Goal: Task Accomplishment & Management: Use online tool/utility

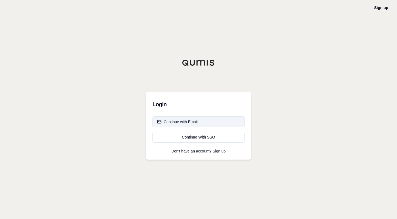
click at [200, 121] on button "Continue with Email" at bounding box center [198, 121] width 92 height 11
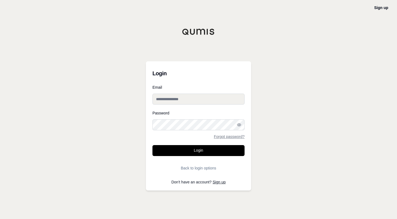
type input "**********"
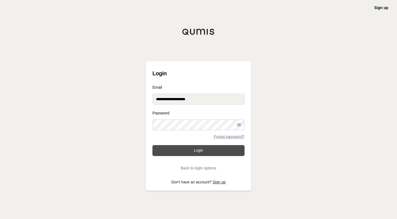
click at [179, 147] on button "Login" at bounding box center [198, 150] width 92 height 11
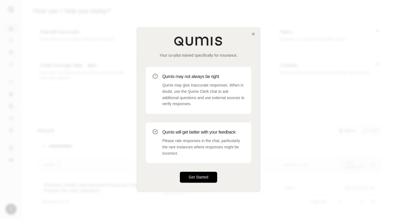
click at [205, 176] on button "Get Started" at bounding box center [198, 177] width 37 height 11
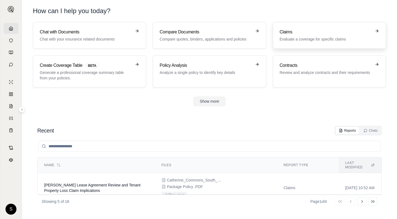
click at [339, 35] on div "Claims Evaluate a coverage for specific claims" at bounding box center [325, 35] width 92 height 13
click at [304, 35] on h3 "Claims" at bounding box center [325, 32] width 92 height 7
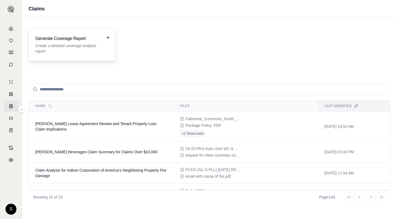
click at [64, 47] on p "Create a detailed coverage analysis report" at bounding box center [68, 48] width 66 height 11
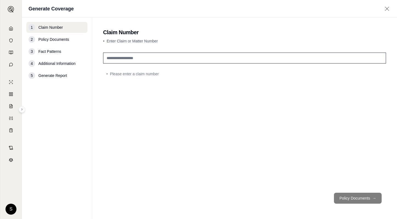
click at [128, 60] on input "text" at bounding box center [244, 58] width 283 height 11
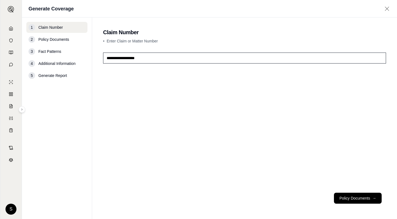
type input "**********"
click at [348, 194] on button "Policy Documents →" at bounding box center [358, 198] width 48 height 11
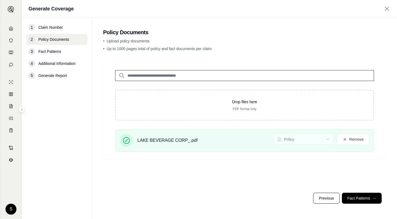
drag, startPoint x: 360, startPoint y: 196, endPoint x: 308, endPoint y: 181, distance: 53.8
click at [361, 196] on button "Fact Patterns →" at bounding box center [362, 198] width 40 height 11
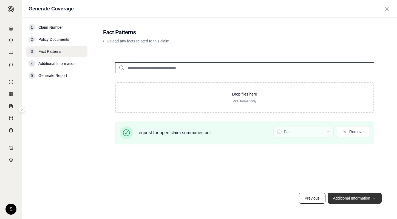
drag, startPoint x: 350, startPoint y: 198, endPoint x: 293, endPoint y: 191, distance: 57.4
click at [350, 198] on button "Additional Information →" at bounding box center [354, 198] width 54 height 11
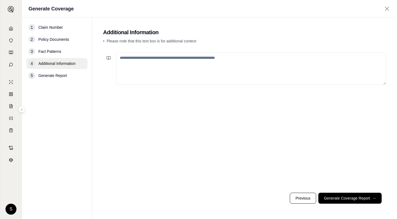
click at [138, 61] on textarea at bounding box center [251, 69] width 270 height 32
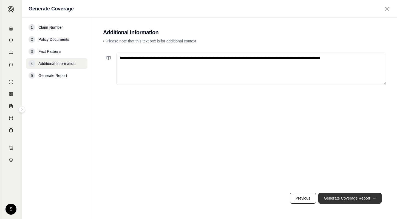
type textarea "**********"
click at [345, 198] on button "Generate Coverage Report →" at bounding box center [349, 198] width 63 height 11
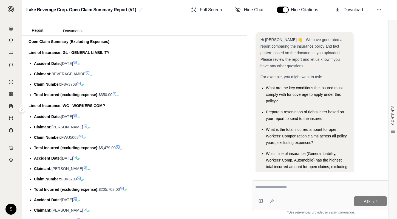
scroll to position [219, 0]
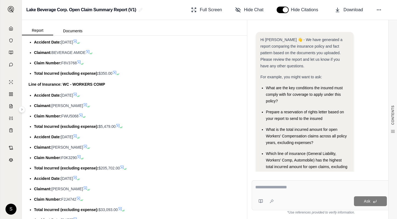
click at [91, 99] on li "Accident Date: [DATE]" at bounding box center [137, 95] width 206 height 7
click at [90, 140] on li "Accident Date: [DATE]" at bounding box center [137, 137] width 206 height 7
click at [63, 181] on span "[DATE]" at bounding box center [67, 178] width 12 height 4
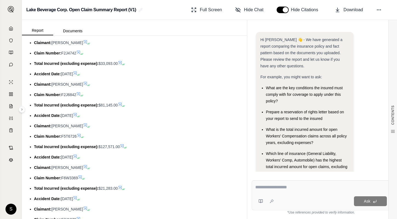
scroll to position [384, 0]
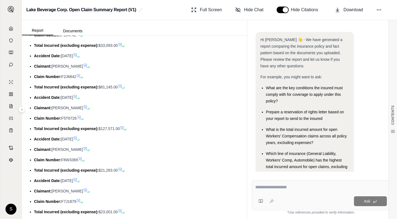
click at [76, 59] on li "Accident Date: [DATE]" at bounding box center [137, 56] width 206 height 7
click at [67, 101] on li "Accident Date: [DATE]" at bounding box center [137, 97] width 206 height 7
click at [60, 141] on span "Accident Date:" at bounding box center [47, 139] width 27 height 4
click at [66, 183] on span "[DATE]" at bounding box center [67, 181] width 12 height 4
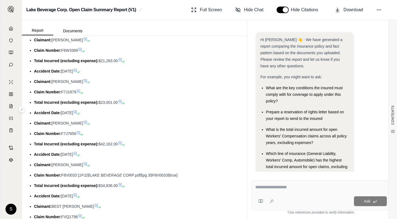
scroll to position [548, 0]
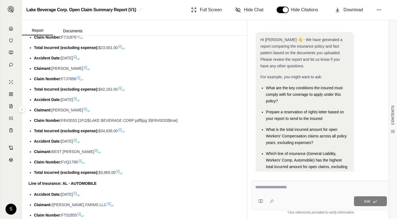
click at [73, 60] on span "[DATE]" at bounding box center [67, 58] width 12 height 4
click at [67, 102] on span "[DATE]" at bounding box center [67, 100] width 12 height 4
click at [66, 144] on span "[DATE]" at bounding box center [67, 141] width 12 height 4
click at [62, 197] on span "[DATE]" at bounding box center [67, 194] width 12 height 4
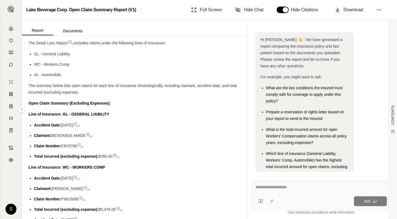
scroll to position [164, 0]
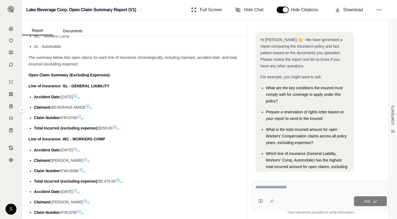
click at [106, 108] on ul "Accident Date: [DATE] Claimant: BEVERAGE AMIDE Claim Number: F8V3768 Total Incu…" at bounding box center [134, 113] width 212 height 38
drag, startPoint x: 122, startPoint y: 155, endPoint x: 120, endPoint y: 157, distance: 3.3
click at [122, 153] on li "Accident Date: [DATE]" at bounding box center [137, 150] width 206 height 7
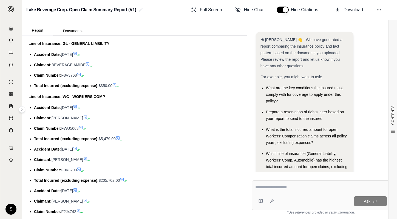
scroll to position [219, 0]
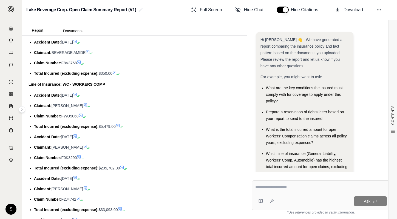
click at [96, 140] on li "Accident Date: [DATE]" at bounding box center [137, 137] width 206 height 7
click at [93, 182] on li "Accident Date: [DATE]" at bounding box center [137, 178] width 206 height 7
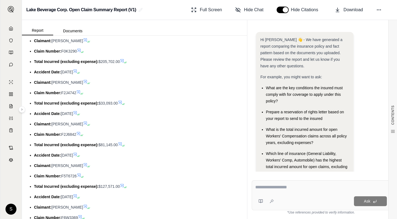
scroll to position [329, 0]
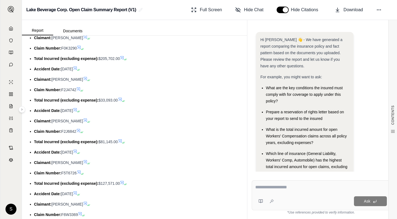
click at [104, 114] on li "Accident Date: [DATE]" at bounding box center [137, 110] width 206 height 7
click at [81, 155] on icon at bounding box center [78, 153] width 3 height 3
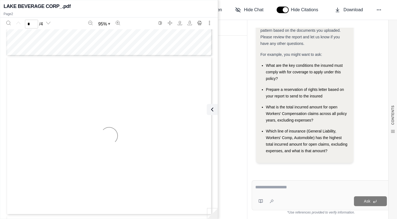
type input "*"
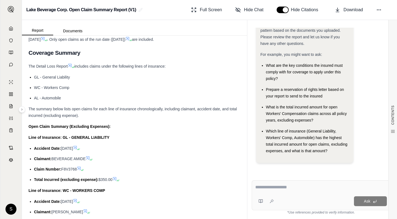
scroll to position [110, 0]
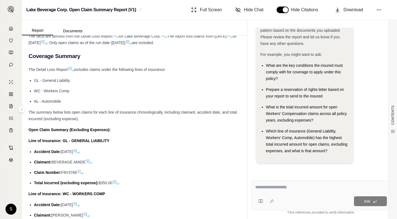
click at [135, 155] on li "Accident Date: [DATE]" at bounding box center [137, 151] width 206 height 7
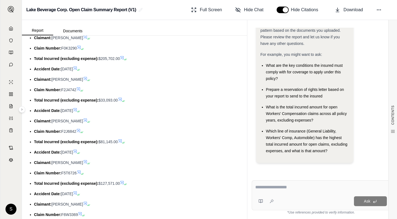
scroll to position [384, 0]
